Goal: Task Accomplishment & Management: Manage account settings

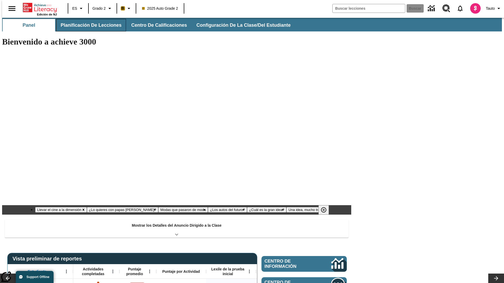
click at [88, 25] on button "Planificación de lecciones" at bounding box center [91, 25] width 70 height 13
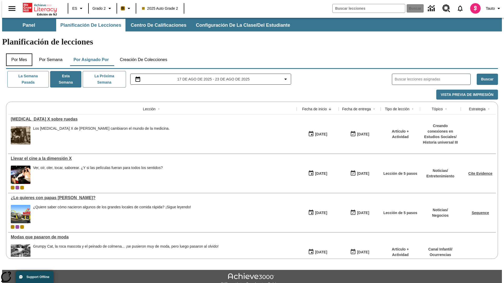
click at [17, 54] on button "Por mes" at bounding box center [19, 60] width 26 height 13
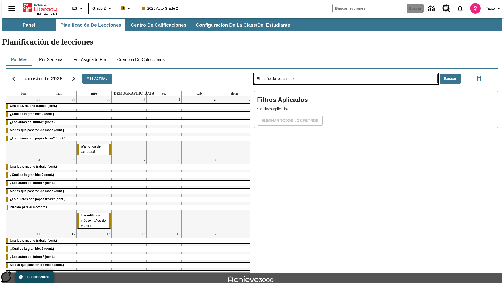
type input "El sueño de los animales"
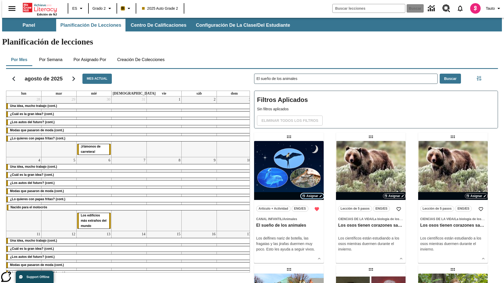
click at [312, 194] on span "Asignar" at bounding box center [312, 196] width 12 height 5
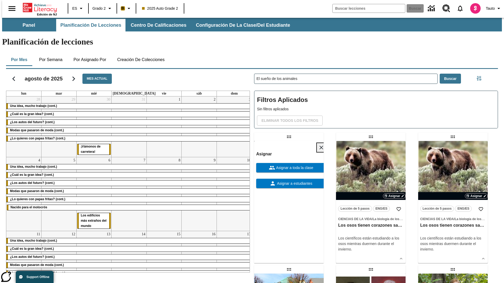
scroll to position [142, 0]
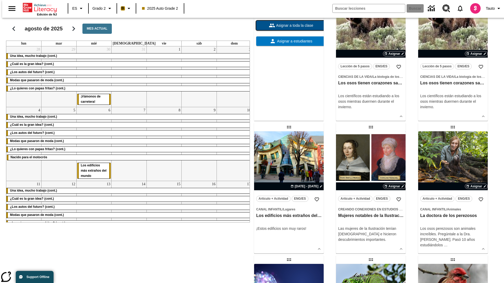
click at [289, 28] on span "Asignar a toda la clase" at bounding box center [294, 26] width 38 height 6
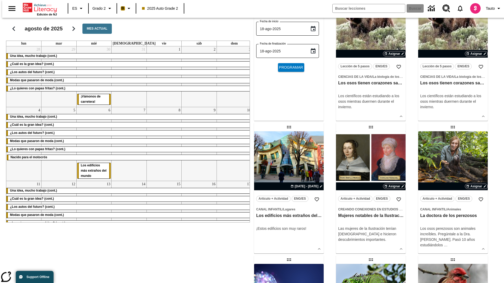
scroll to position [0, 0]
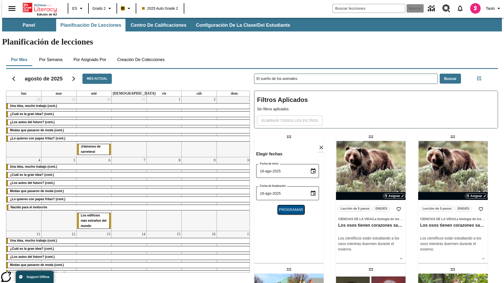
click at [289, 207] on span "Programar" at bounding box center [291, 210] width 24 height 6
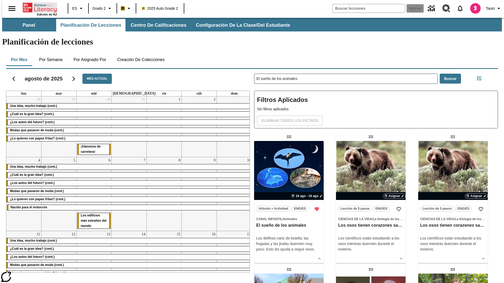
click at [38, 7] on icon "Portada" at bounding box center [40, 7] width 35 height 10
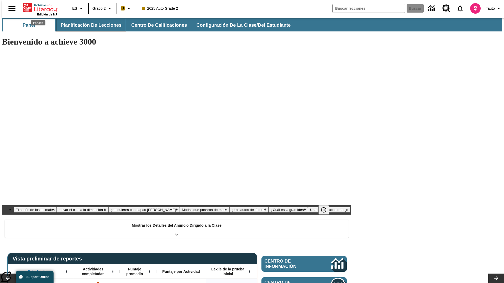
click at [88, 25] on button "Planificación de lecciones" at bounding box center [91, 25] width 70 height 13
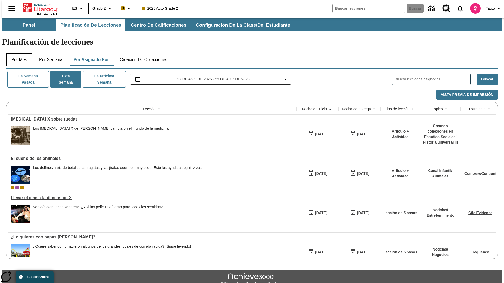
click at [17, 54] on button "Por mes" at bounding box center [19, 60] width 26 height 13
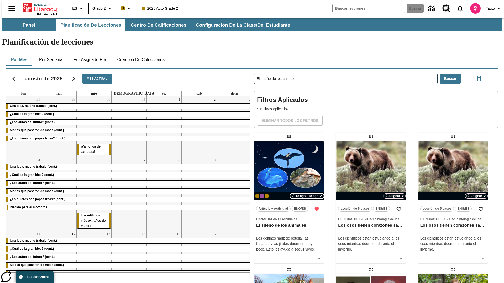
click at [307, 194] on span "18 ago - 18 ago" at bounding box center [306, 196] width 23 height 5
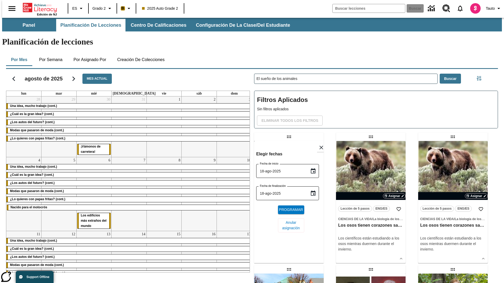
scroll to position [198, 0]
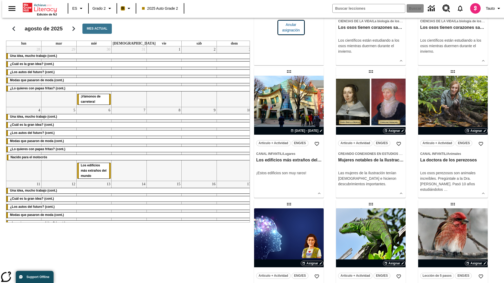
click at [289, 33] on span "Anular asignación" at bounding box center [291, 27] width 18 height 11
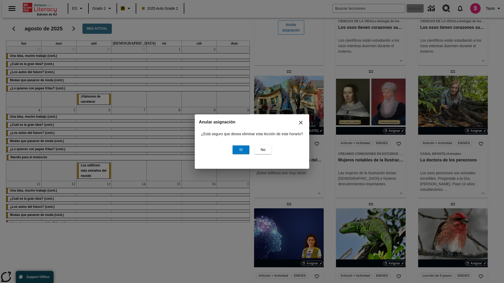
scroll to position [0, 0]
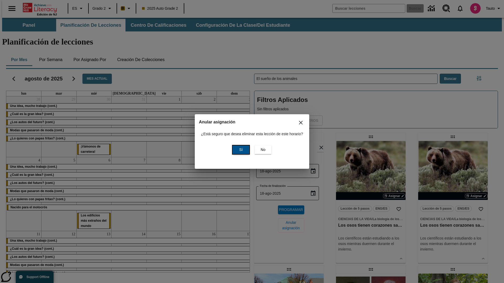
click at [240, 150] on span "Sí" at bounding box center [240, 150] width 3 height 6
